Goal: Information Seeking & Learning: Learn about a topic

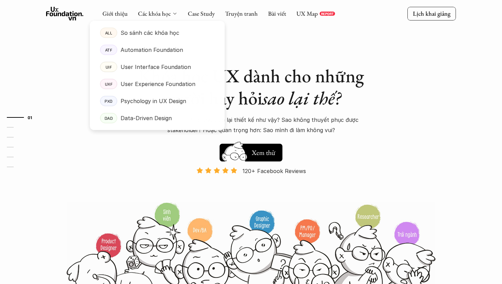
click at [172, 13] on icon at bounding box center [174, 13] width 5 height 5
click at [157, 117] on p "Data-Driven Design" at bounding box center [145, 118] width 51 height 10
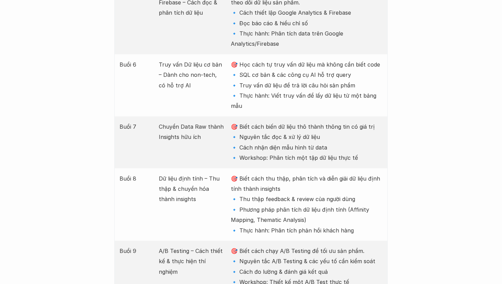
scroll to position [1262, 0]
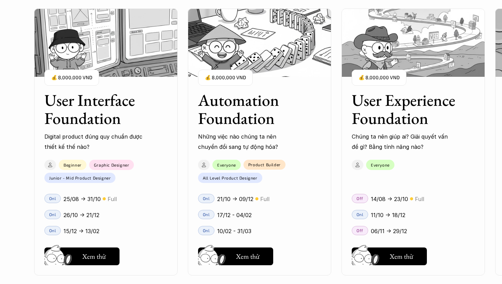
scroll to position [653, 0]
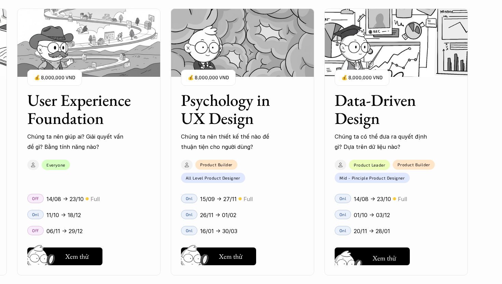
click at [382, 258] on h5 "Xem thử" at bounding box center [384, 258] width 24 height 10
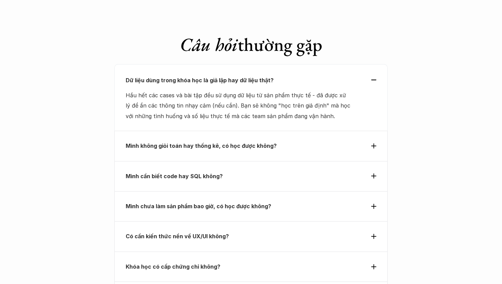
scroll to position [2362, 0]
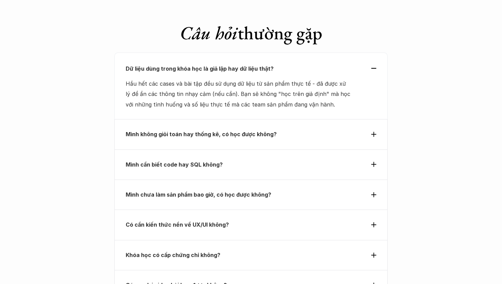
click at [254, 159] on p "Mình cần biết code hay SQL không?" at bounding box center [239, 164] width 226 height 10
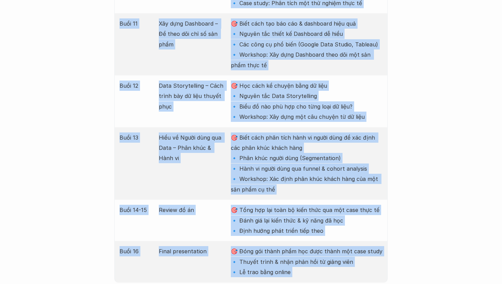
scroll to position [1590, 0]
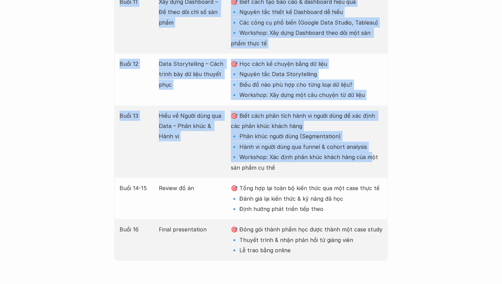
drag, startPoint x: 118, startPoint y: 100, endPoint x: 368, endPoint y: 88, distance: 250.3
copy div "Buổi Nội dung Mục tiêu Buổi 1 Data trong thiết kế sản phẩm – Hiểu đúng & Ứng dụ…"
click at [324, 111] on p "🎯 Biết cách phân tích hành vi người dùng để xác định các phân khúc khách hàng 🔹…" at bounding box center [306, 142] width 151 height 62
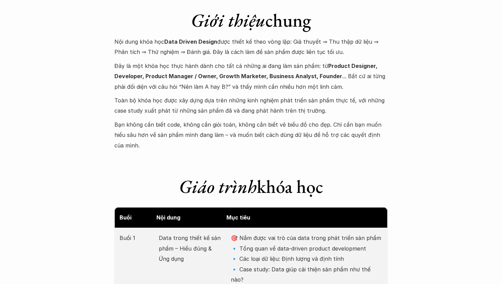
scroll to position [702, 0]
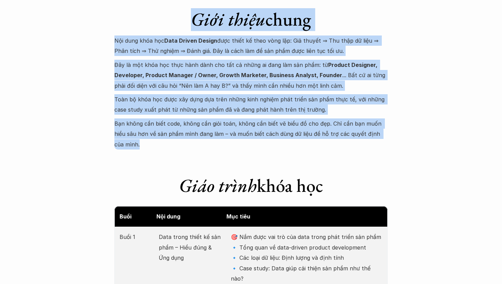
drag, startPoint x: 188, startPoint y: 11, endPoint x: 391, endPoint y: 134, distance: 237.6
copy div "Giới thiệu chung Nội dung khóa học Data Driven Design được thiết kế theo vòng l…"
click at [347, 129] on p "Bạn không cần biết code, không cần giỏi toán, không cần biết vẽ biểu đồ cho đẹp…" at bounding box center [250, 133] width 273 height 31
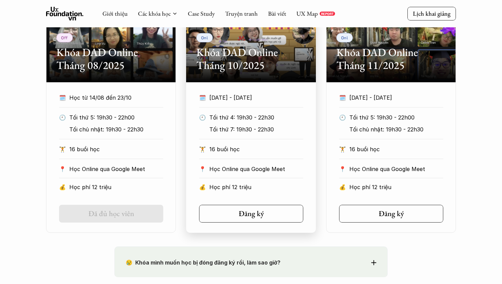
scroll to position [416, 0]
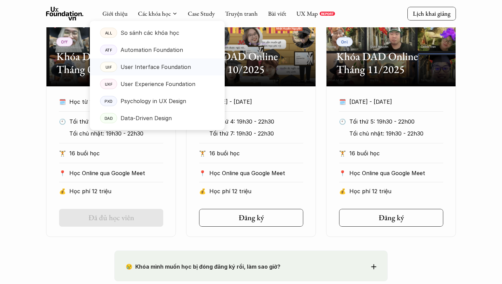
click at [165, 68] on p "User Interface Foundation" at bounding box center [155, 67] width 70 height 10
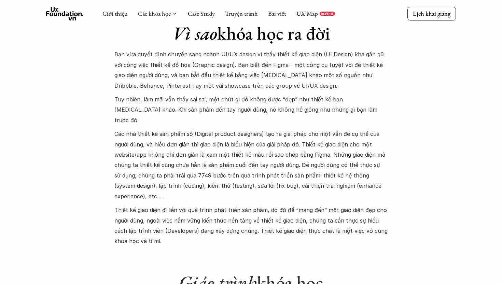
scroll to position [638, 0]
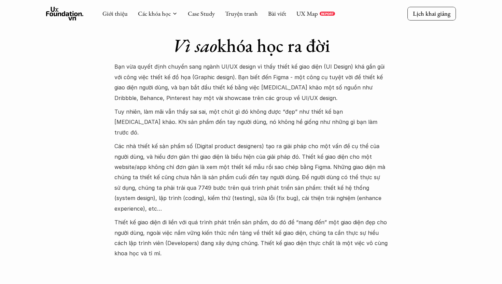
click at [176, 94] on p "Bạn vừa quyết định chuyển sang ngành UI/UX design vì thấy thiết kế giao diện (U…" at bounding box center [250, 82] width 273 height 42
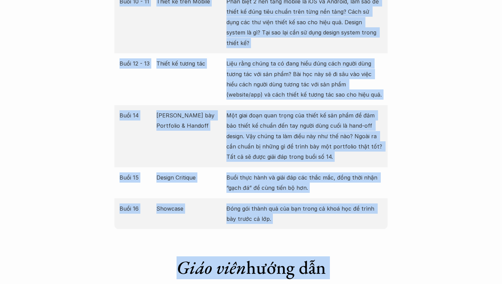
scroll to position [1279, 0]
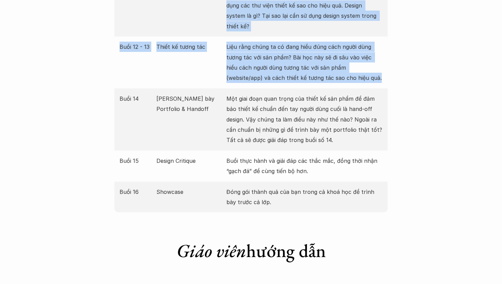
drag, startPoint x: 115, startPoint y: 64, endPoint x: 350, endPoint y: 57, distance: 235.5
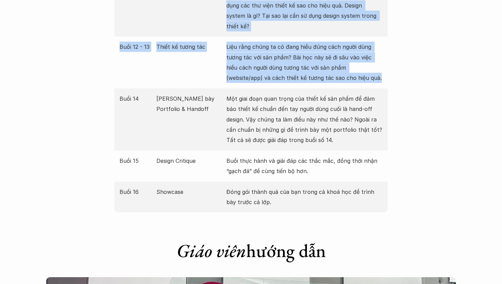
click at [350, 57] on div "Giới thiệu Các khóa học Case Study Truyện tranh Bài viết UX Map REPORT Lịch kha…" at bounding box center [251, 114] width 502 height 2787
copy div "Bạn vừa quyết định chuyển sang ngành UI/UX design vì thấy thiết kế giao diện (U…"
click at [102, 46] on div "Giới thiệu Các khóa học Case Study Truyện tranh Bài viết UX Map REPORT Lịch kha…" at bounding box center [251, 114] width 502 height 2787
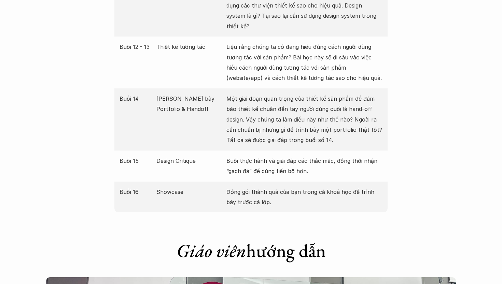
click at [102, 46] on div "Giới thiệu Các khóa học Case Study Truyện tranh Bài viết UX Map REPORT Lịch kha…" at bounding box center [251, 114] width 502 height 2787
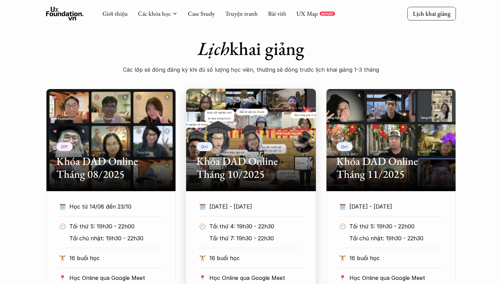
scroll to position [303, 0]
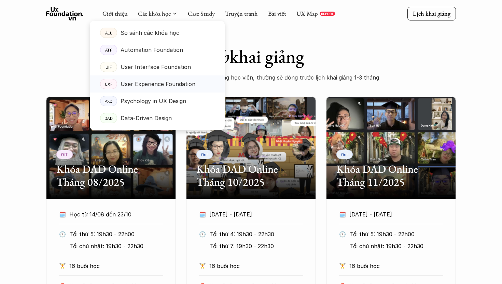
click at [156, 84] on p "User Experience Foundation" at bounding box center [157, 84] width 75 height 10
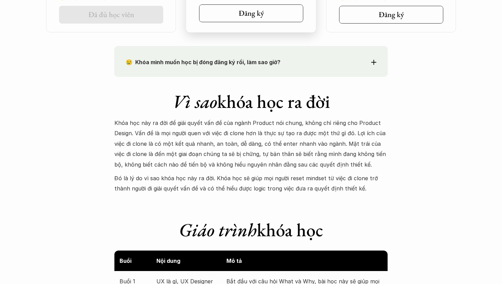
scroll to position [589, 0]
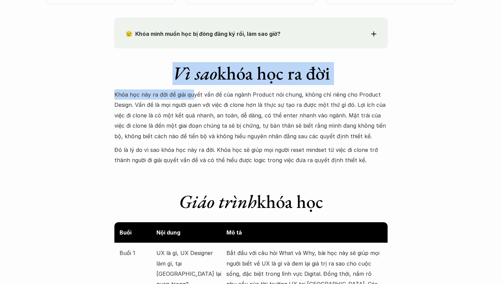
drag, startPoint x: 168, startPoint y: 69, endPoint x: 194, endPoint y: 95, distance: 36.7
click at [193, 93] on div "Vì sao khóa học ra đời Khóa học này ra đời để giải quyết vấn đề của ngành Produ…" at bounding box center [250, 106] width 273 height 117
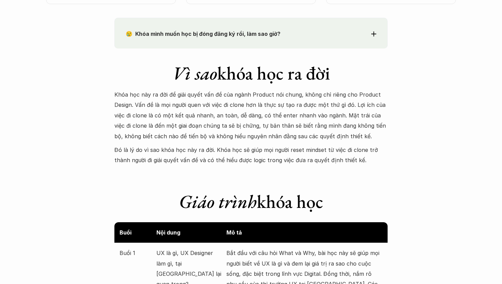
drag, startPoint x: 199, startPoint y: 97, endPoint x: 107, endPoint y: 99, distance: 91.5
click at [198, 97] on p "Khóa học này ra đời để giải quyết vấn đề của ngành Product nói chung, không chỉ…" at bounding box center [250, 115] width 273 height 52
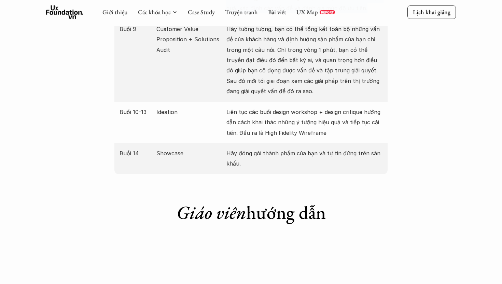
scroll to position [1164, 0]
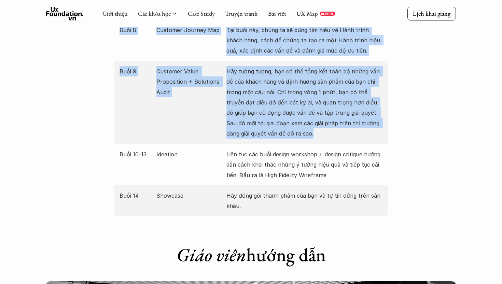
drag, startPoint x: 106, startPoint y: 90, endPoint x: 342, endPoint y: 125, distance: 238.0
copy div "Khóa học này ra đời để giải quyết vấn đề của ngành Product nói chung, không chỉ…"
click at [329, 125] on p "Hãy tưởng tượng, bạn có thể tổng kết toàn bộ những vấn đề của khách hàng và địn…" at bounding box center [304, 102] width 156 height 73
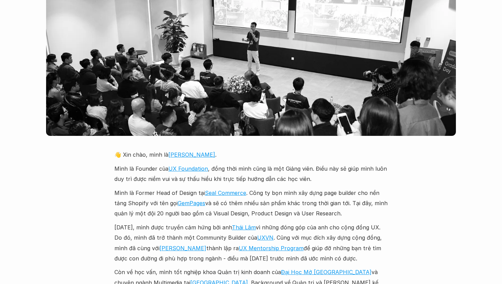
scroll to position [1499, 0]
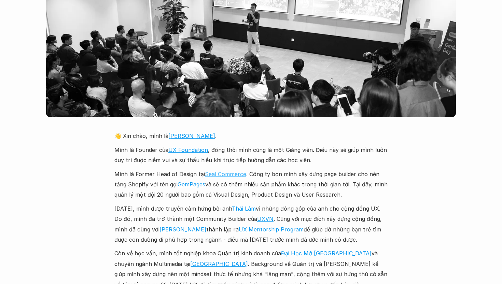
click at [221, 171] on link "Seal Commerce" at bounding box center [225, 174] width 41 height 7
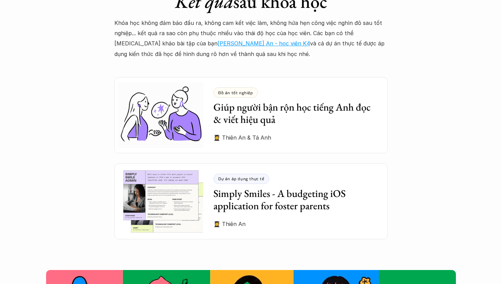
scroll to position [1849, 0]
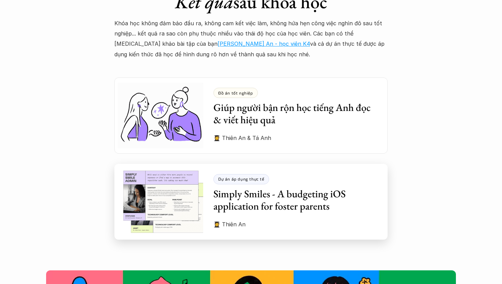
click at [309, 195] on h3 "Simply Smiles - A budgeting iOS application for foster parents" at bounding box center [295, 200] width 164 height 25
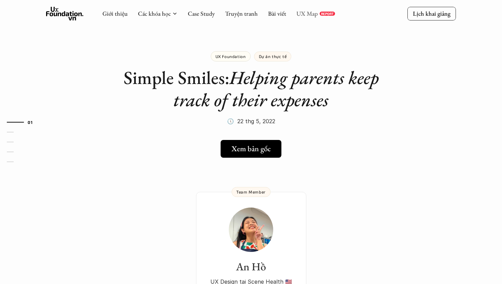
click at [307, 12] on link "UX Map" at bounding box center [306, 14] width 21 height 8
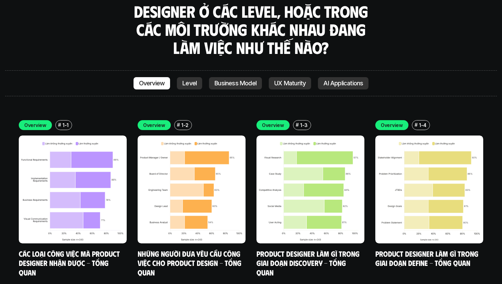
scroll to position [1995, 0]
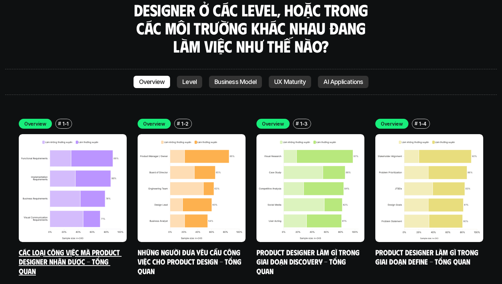
click at [85, 204] on img at bounding box center [73, 188] width 108 height 108
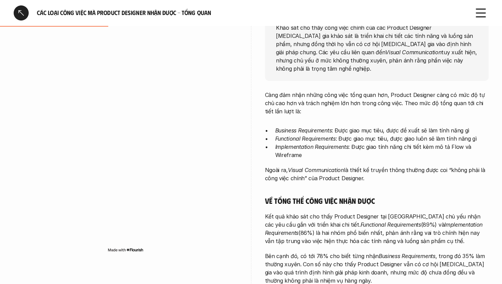
scroll to position [166, 0]
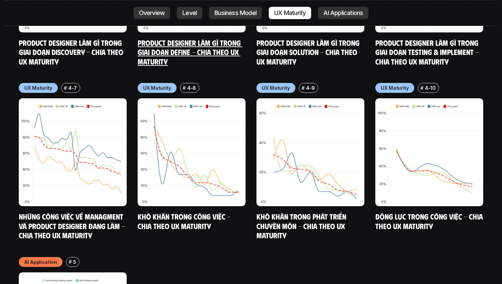
scroll to position [3633, 0]
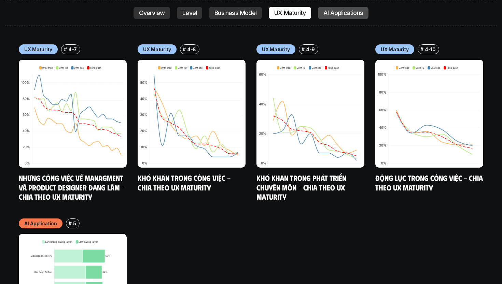
click at [342, 13] on p "AI Applications" at bounding box center [343, 13] width 40 height 7
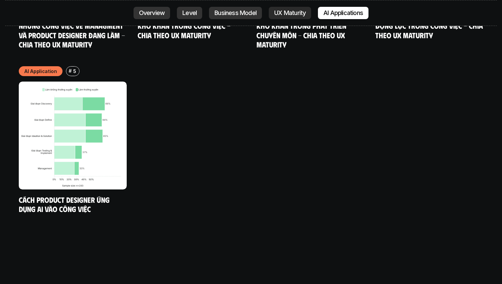
scroll to position [3788, 0]
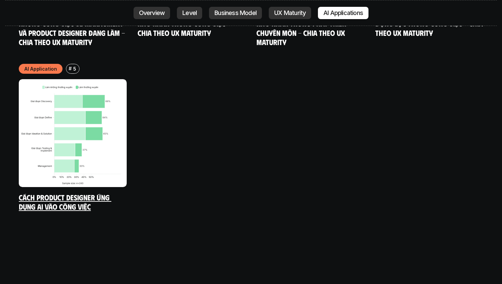
click at [40, 113] on img at bounding box center [73, 133] width 108 height 108
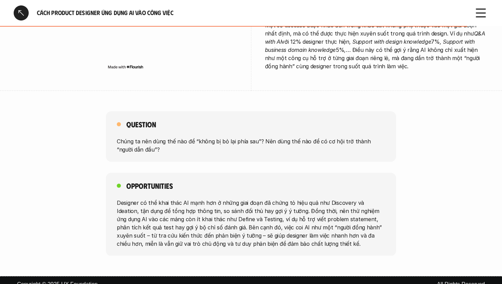
scroll to position [1416, 0]
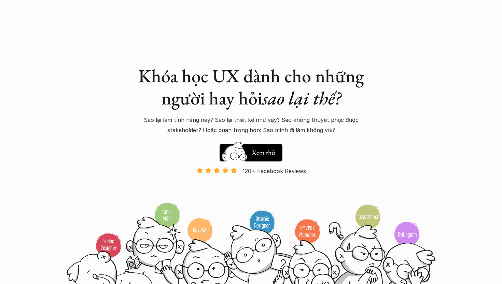
scroll to position [653, 0]
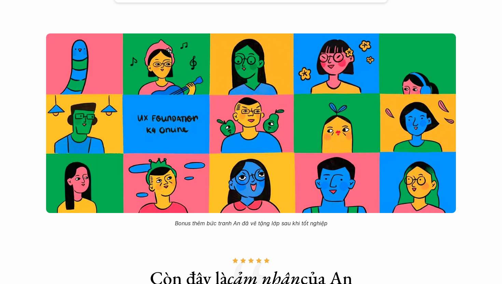
scroll to position [2091, 0]
